Goal: Transaction & Acquisition: Download file/media

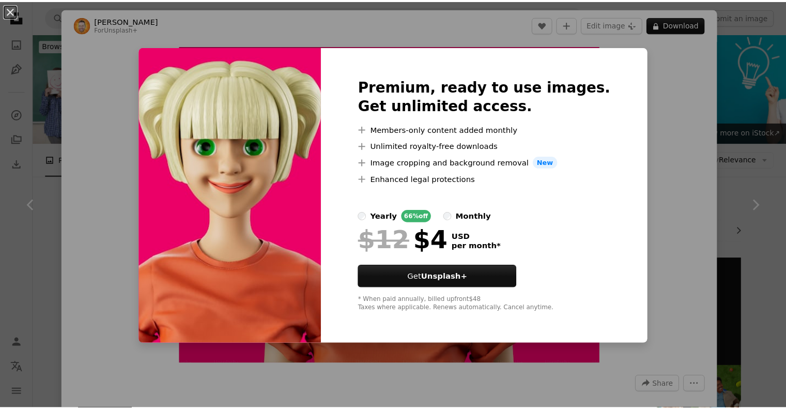
scroll to position [982, 0]
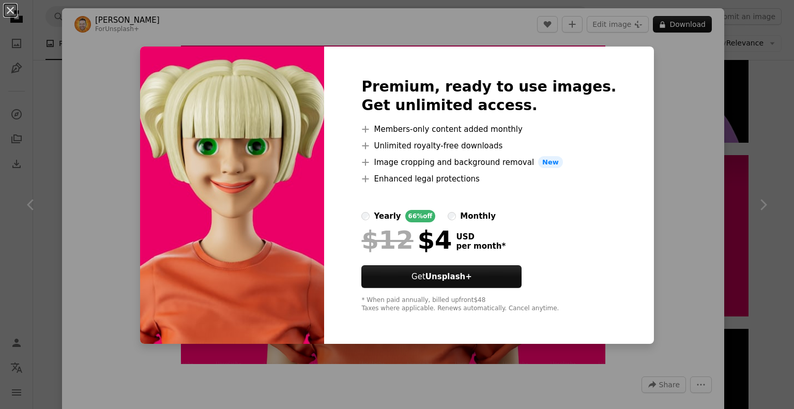
click at [668, 166] on div "An X shape Premium, ready to use images. Get unlimited access. A plus sign Memb…" at bounding box center [397, 204] width 794 height 409
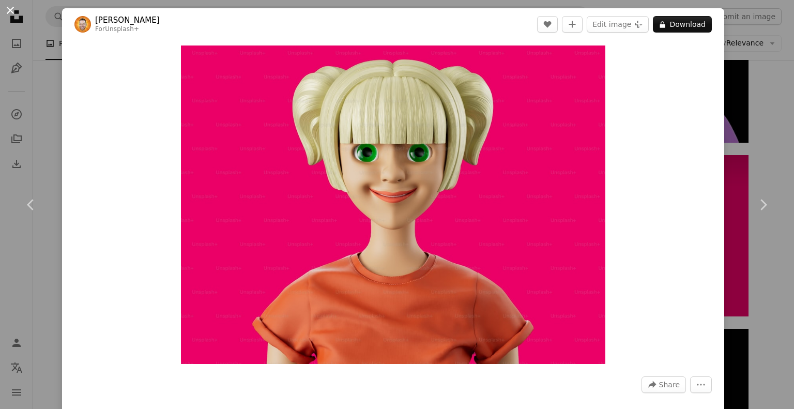
click at [11, 10] on button "An X shape" at bounding box center [10, 10] width 12 height 12
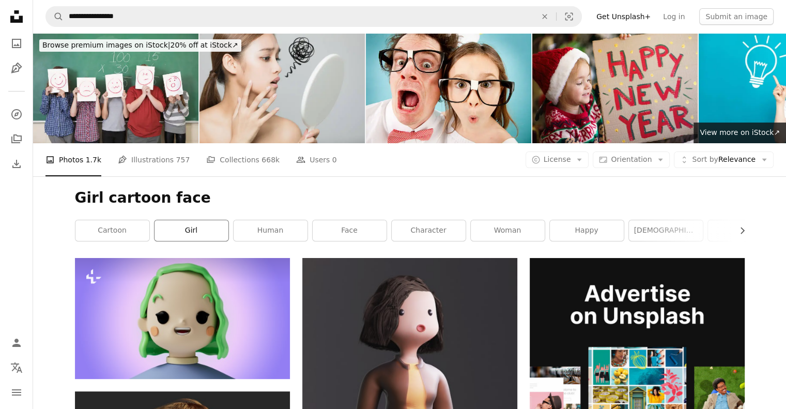
click at [202, 235] on link "girl" at bounding box center [191, 230] width 74 height 21
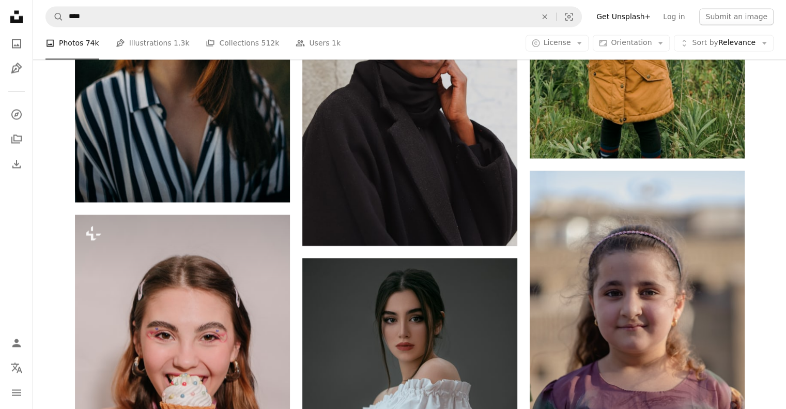
scroll to position [1653, 0]
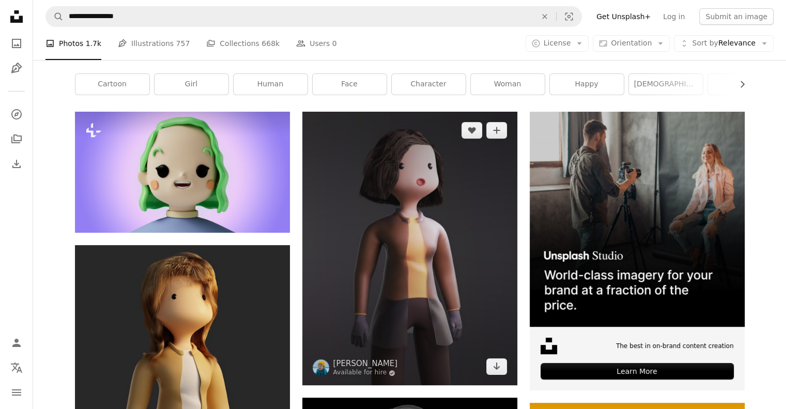
scroll to position [103, 0]
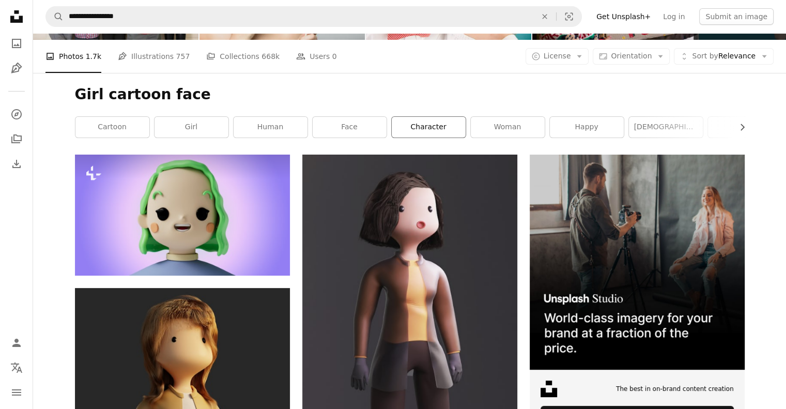
click at [418, 136] on link "character" at bounding box center [429, 127] width 74 height 21
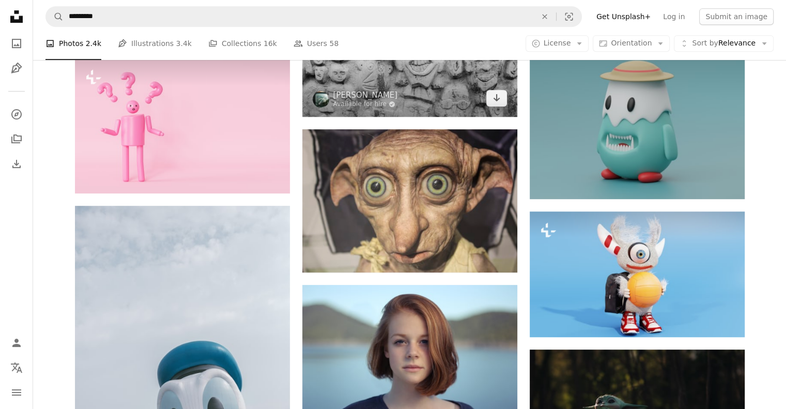
scroll to position [362, 0]
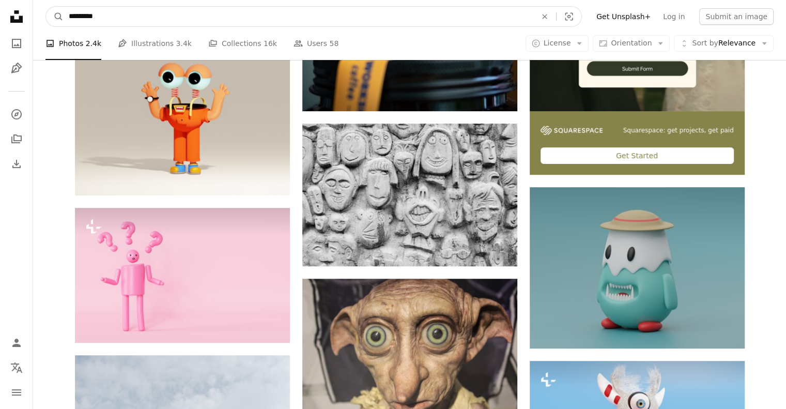
click at [143, 24] on input "*********" at bounding box center [299, 17] width 470 height 20
type input "**********"
click button "A magnifying glass" at bounding box center [55, 17] width 18 height 20
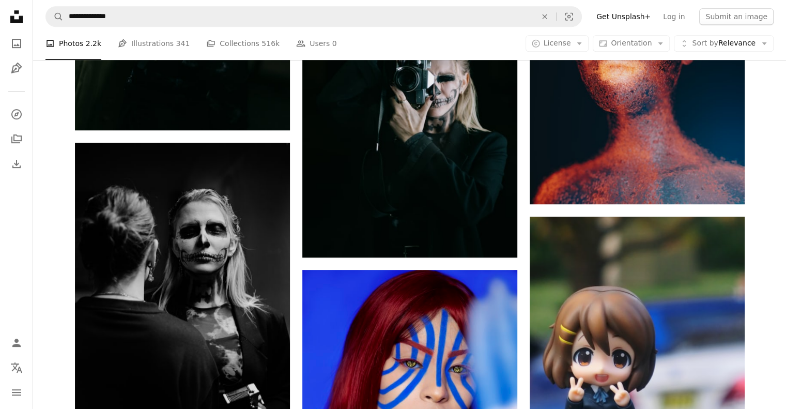
scroll to position [723, 0]
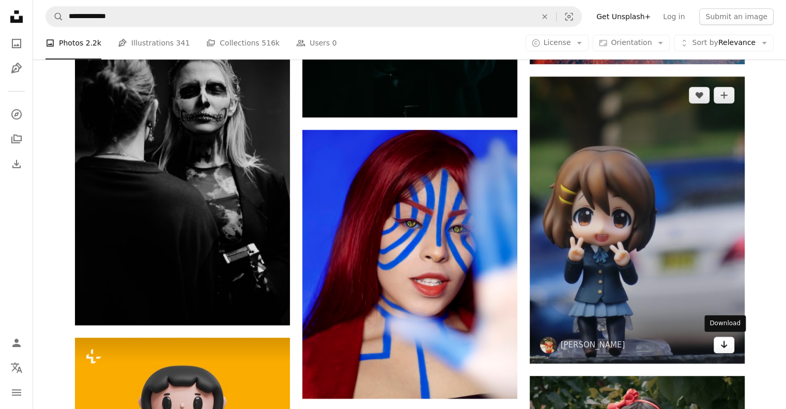
click at [722, 343] on icon "Arrow pointing down" at bounding box center [724, 344] width 8 height 12
